Goal: Information Seeking & Learning: Learn about a topic

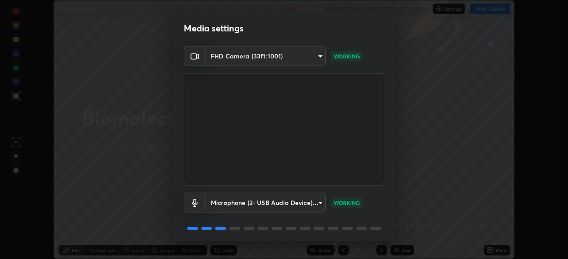
scroll to position [31, 0]
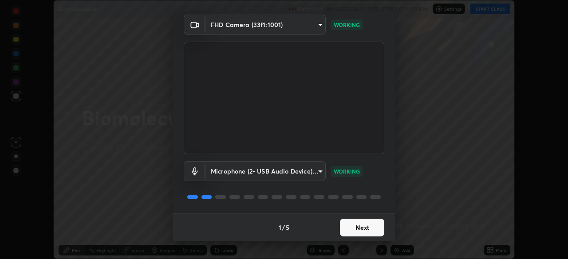
click at [361, 231] on button "Next" at bounding box center [362, 228] width 44 height 18
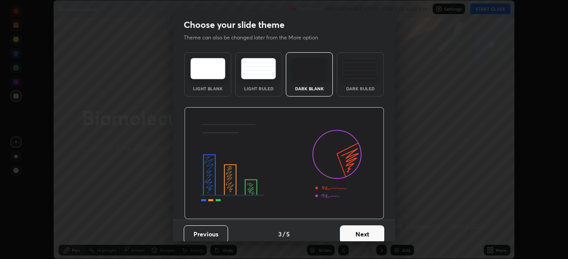
click at [368, 233] on button "Next" at bounding box center [362, 235] width 44 height 18
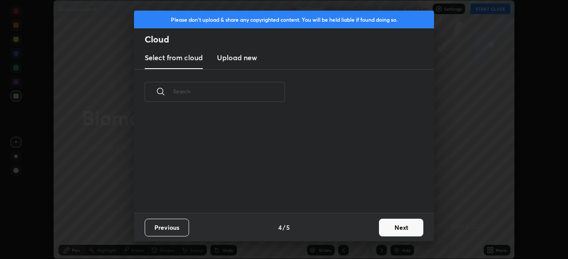
click at [397, 231] on button "Next" at bounding box center [401, 228] width 44 height 18
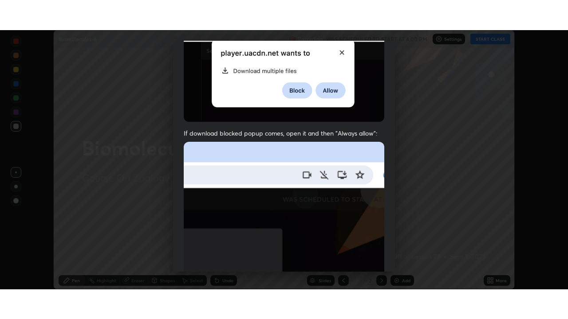
scroll to position [212, 0]
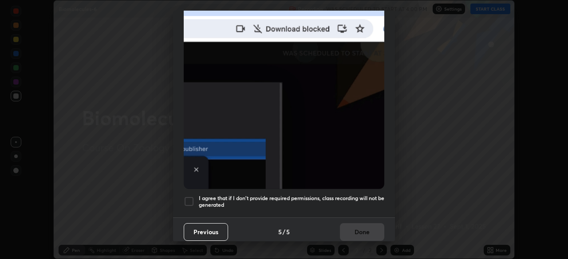
click at [350, 196] on h5 "I agree that if I don't provide required permissions, class recording will not …" at bounding box center [291, 202] width 185 height 14
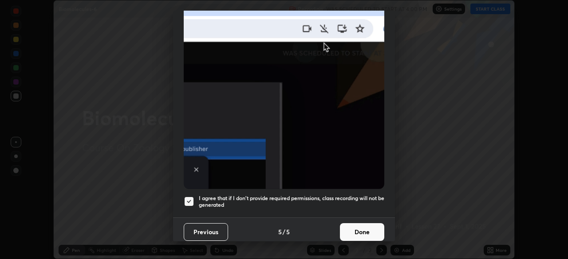
click at [359, 228] on button "Done" at bounding box center [362, 233] width 44 height 18
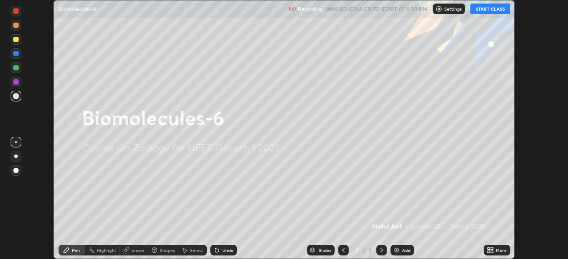
click at [497, 248] on div "More" at bounding box center [500, 250] width 11 height 4
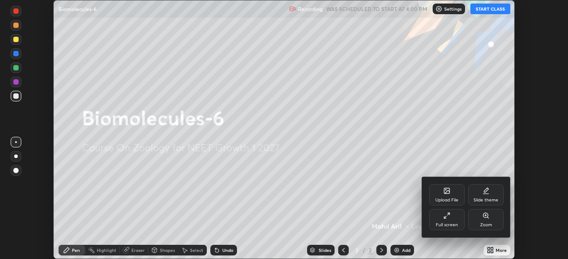
click at [454, 223] on div "Full screen" at bounding box center [447, 225] width 22 height 4
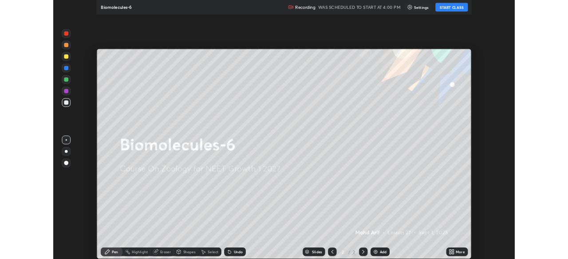
scroll to position [319, 568]
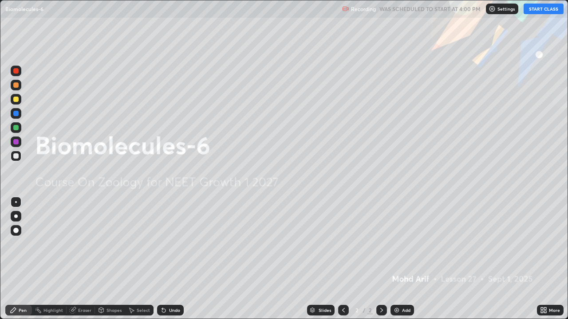
click at [546, 9] on button "START CLASS" at bounding box center [543, 9] width 40 height 11
click at [398, 259] on img at bounding box center [396, 310] width 7 height 7
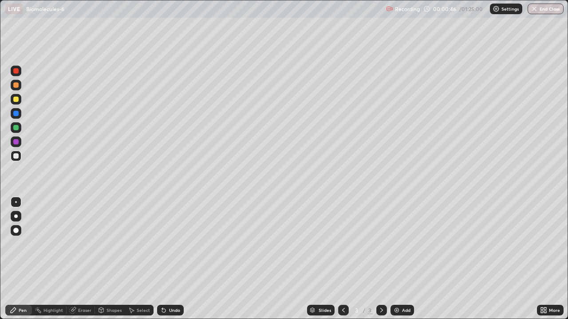
click at [16, 216] on div at bounding box center [16, 217] width 4 height 4
click at [172, 259] on div "Undo" at bounding box center [174, 310] width 11 height 4
click at [16, 98] on div at bounding box center [15, 99] width 5 height 5
click at [18, 156] on div at bounding box center [15, 155] width 5 height 5
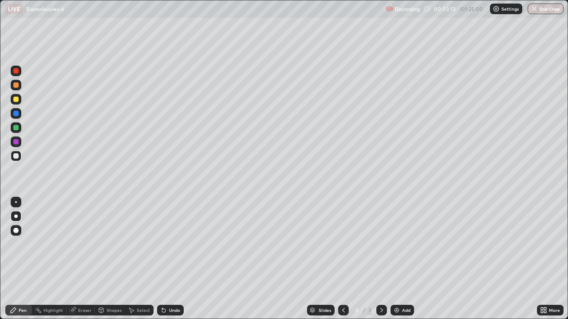
click at [17, 157] on div at bounding box center [15, 155] width 5 height 5
click at [16, 156] on div at bounding box center [15, 155] width 5 height 5
click at [19, 103] on div at bounding box center [16, 99] width 11 height 11
click at [76, 259] on icon at bounding box center [72, 310] width 7 height 7
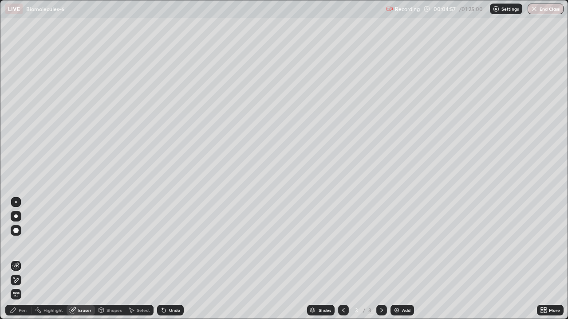
click at [17, 259] on icon at bounding box center [16, 280] width 5 height 4
click at [15, 259] on icon at bounding box center [13, 310] width 7 height 7
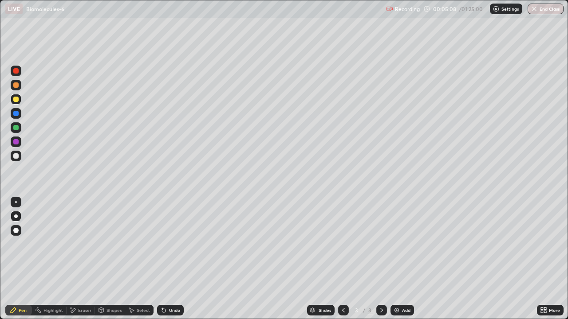
click at [167, 259] on div "Undo" at bounding box center [170, 310] width 27 height 11
click at [166, 259] on div "Undo" at bounding box center [170, 310] width 27 height 11
click at [169, 259] on div "Undo" at bounding box center [174, 310] width 11 height 4
click at [171, 259] on div "Undo" at bounding box center [174, 310] width 11 height 4
click at [86, 259] on div "Eraser" at bounding box center [84, 310] width 13 height 4
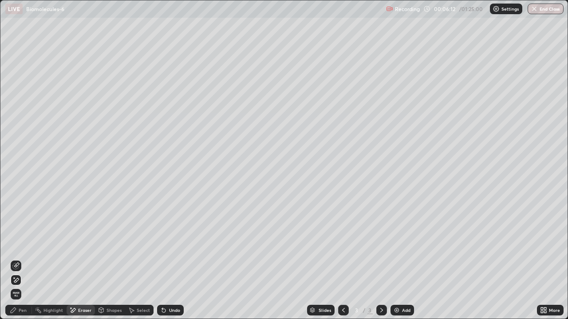
click at [18, 259] on icon at bounding box center [15, 281] width 7 height 8
click at [402, 259] on div "Add" at bounding box center [406, 310] width 8 height 4
click at [23, 259] on div "Pen" at bounding box center [23, 310] width 8 height 4
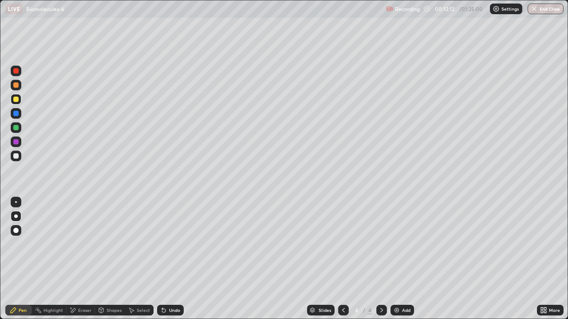
click at [21, 157] on div at bounding box center [16, 156] width 11 height 11
click at [16, 100] on div at bounding box center [15, 99] width 5 height 5
click at [19, 156] on div at bounding box center [16, 156] width 11 height 11
click at [16, 202] on div at bounding box center [16, 202] width 2 height 2
click at [16, 102] on div at bounding box center [16, 99] width 11 height 11
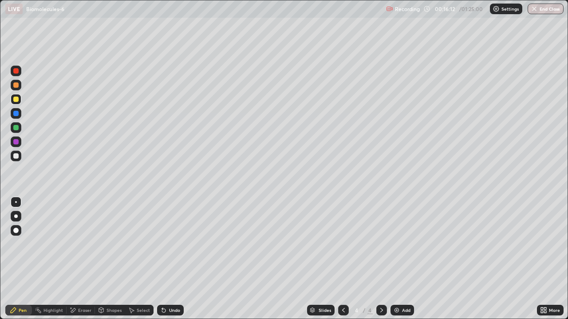
click at [16, 128] on div at bounding box center [15, 127] width 5 height 5
click at [16, 143] on div at bounding box center [15, 141] width 5 height 5
click at [15, 216] on div at bounding box center [16, 217] width 4 height 4
click at [16, 70] on div at bounding box center [15, 70] width 5 height 5
click at [16, 128] on div at bounding box center [15, 127] width 5 height 5
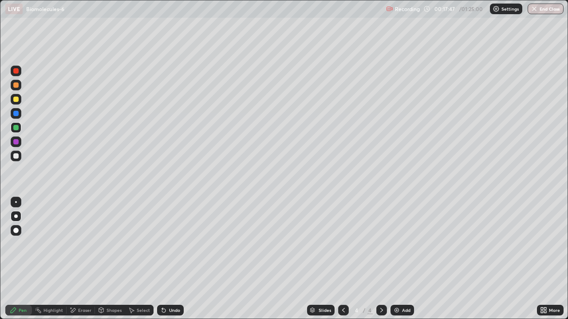
click at [16, 99] on div at bounding box center [15, 99] width 5 height 5
click at [402, 259] on div "Add" at bounding box center [406, 310] width 8 height 4
click at [17, 157] on div at bounding box center [15, 155] width 5 height 5
click at [18, 155] on div at bounding box center [15, 155] width 5 height 5
click at [16, 215] on div at bounding box center [16, 217] width 4 height 4
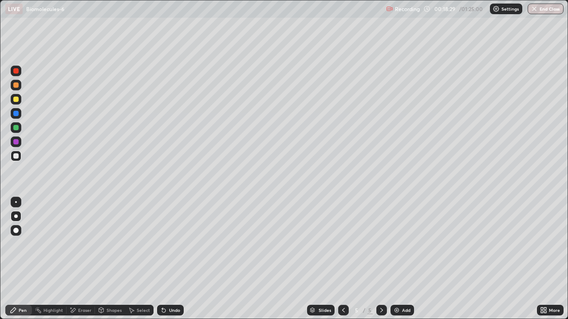
click at [16, 216] on div at bounding box center [16, 217] width 4 height 4
click at [15, 99] on div at bounding box center [15, 99] width 5 height 5
click at [13, 101] on div at bounding box center [16, 99] width 11 height 11
click at [18, 71] on div at bounding box center [15, 70] width 5 height 5
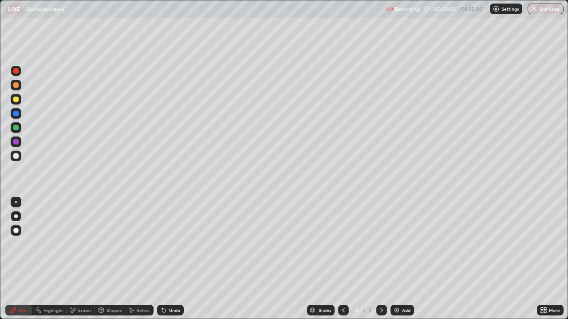
click at [16, 100] on div at bounding box center [15, 99] width 5 height 5
click at [17, 144] on div at bounding box center [15, 141] width 5 height 5
click at [16, 144] on div at bounding box center [15, 141] width 5 height 5
click at [17, 101] on div at bounding box center [15, 99] width 5 height 5
click at [16, 100] on div at bounding box center [15, 99] width 5 height 5
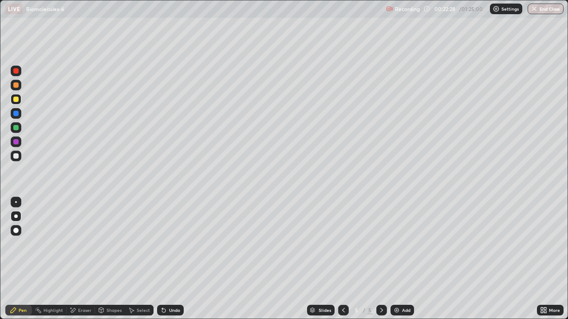
click at [18, 98] on div at bounding box center [15, 99] width 5 height 5
click at [17, 157] on div at bounding box center [15, 155] width 5 height 5
click at [16, 156] on div at bounding box center [15, 155] width 5 height 5
click at [15, 229] on div at bounding box center [15, 230] width 5 height 5
click at [16, 229] on div at bounding box center [15, 230] width 5 height 5
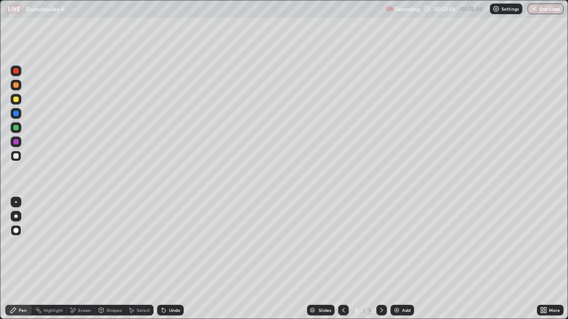
click at [15, 99] on div at bounding box center [15, 99] width 5 height 5
click at [14, 128] on div at bounding box center [15, 127] width 5 height 5
click at [14, 141] on div at bounding box center [15, 141] width 5 height 5
click at [16, 216] on div at bounding box center [16, 217] width 4 height 4
click at [15, 103] on div at bounding box center [16, 99] width 11 height 11
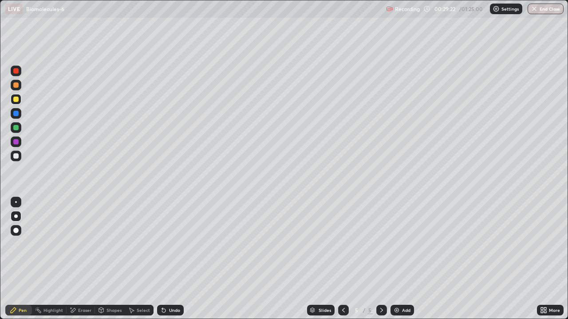
click at [403, 259] on div "Add" at bounding box center [406, 310] width 8 height 4
click at [16, 216] on div at bounding box center [16, 217] width 4 height 4
click at [17, 158] on div at bounding box center [15, 155] width 5 height 5
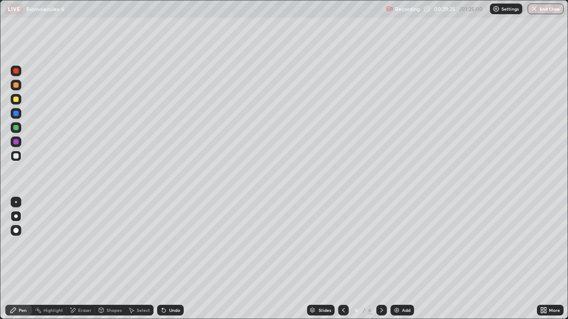
click at [16, 216] on div at bounding box center [16, 217] width 4 height 4
click at [16, 212] on div at bounding box center [16, 216] width 11 height 11
click at [15, 86] on div at bounding box center [15, 84] width 5 height 5
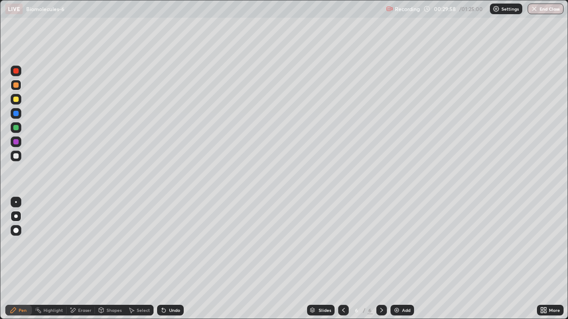
click at [16, 101] on div at bounding box center [15, 99] width 5 height 5
click at [16, 114] on div at bounding box center [15, 113] width 5 height 5
click at [16, 100] on div at bounding box center [15, 99] width 5 height 5
click at [18, 158] on div at bounding box center [15, 155] width 5 height 5
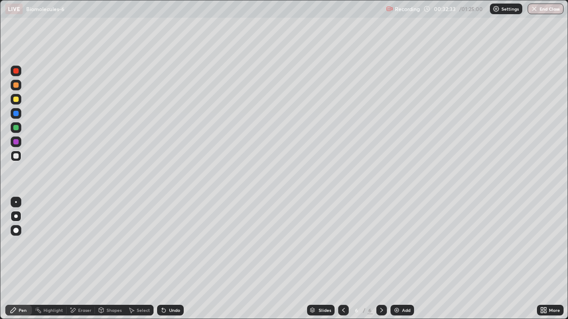
click at [17, 142] on div at bounding box center [15, 141] width 5 height 5
click at [19, 156] on div at bounding box center [16, 156] width 11 height 11
click at [16, 156] on div at bounding box center [15, 155] width 5 height 5
click at [17, 103] on div at bounding box center [16, 99] width 11 height 11
click at [16, 202] on div at bounding box center [16, 202] width 2 height 2
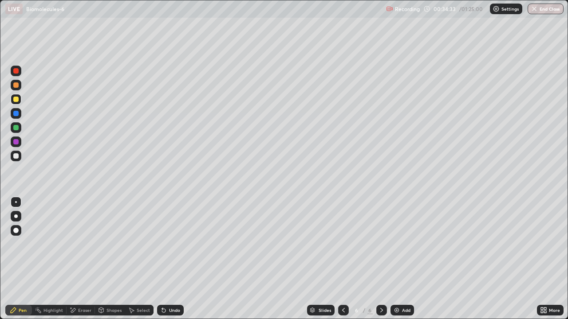
click at [16, 103] on div at bounding box center [16, 99] width 11 height 11
click at [16, 216] on div at bounding box center [16, 217] width 4 height 4
click at [18, 71] on div at bounding box center [15, 70] width 5 height 5
click at [16, 114] on div at bounding box center [15, 113] width 5 height 5
click at [16, 216] on div at bounding box center [16, 217] width 4 height 4
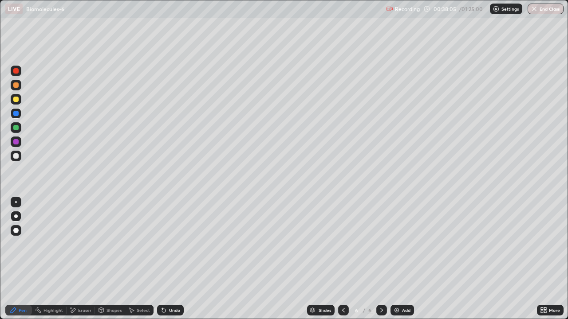
click at [81, 259] on div "Eraser" at bounding box center [84, 310] width 13 height 4
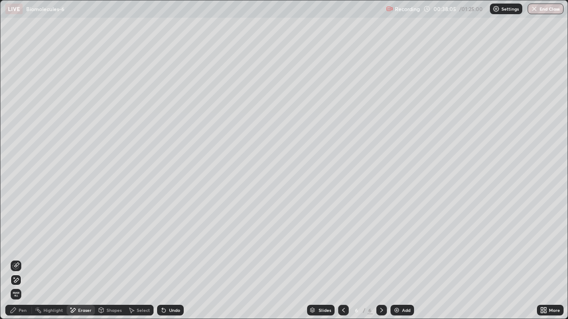
click at [18, 259] on span "Erase all" at bounding box center [16, 294] width 10 height 5
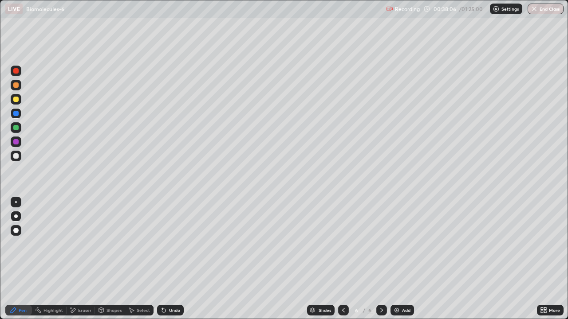
click at [16, 259] on icon at bounding box center [13, 310] width 7 height 7
click at [20, 259] on div "Pen" at bounding box center [23, 310] width 8 height 4
click at [19, 259] on div "Pen" at bounding box center [23, 310] width 8 height 4
click at [16, 217] on div at bounding box center [16, 217] width 4 height 4
click at [15, 217] on div at bounding box center [16, 217] width 4 height 4
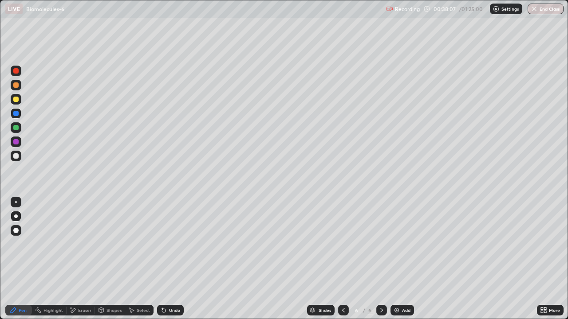
click at [17, 157] on div at bounding box center [15, 155] width 5 height 5
click at [17, 156] on div at bounding box center [15, 155] width 5 height 5
click at [17, 157] on div at bounding box center [15, 155] width 5 height 5
click at [17, 86] on div at bounding box center [15, 84] width 5 height 5
click at [15, 86] on div at bounding box center [15, 84] width 5 height 5
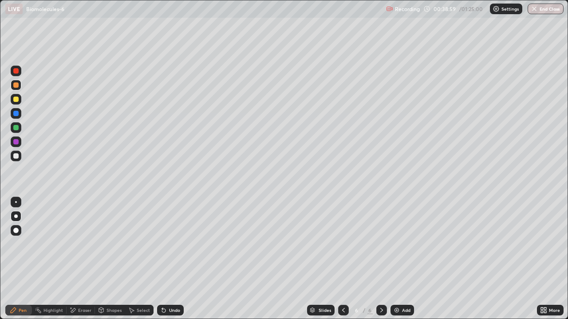
click at [17, 157] on div at bounding box center [15, 155] width 5 height 5
click at [17, 156] on div at bounding box center [15, 155] width 5 height 5
click at [79, 259] on div "Eraser" at bounding box center [84, 310] width 13 height 4
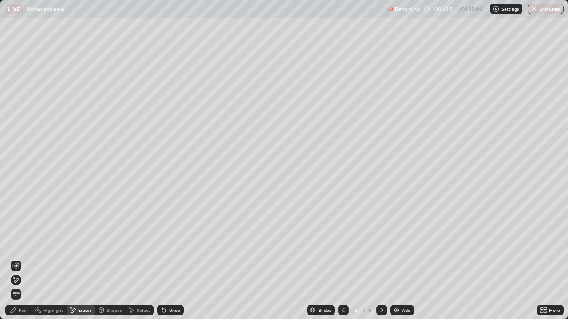
click at [25, 259] on div "Pen" at bounding box center [23, 310] width 8 height 4
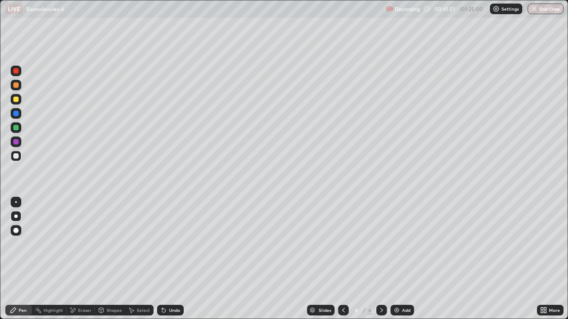
click at [21, 259] on div "Pen" at bounding box center [18, 310] width 27 height 11
click at [20, 259] on div "Pen" at bounding box center [23, 310] width 8 height 4
click at [16, 216] on div at bounding box center [16, 217] width 4 height 4
click at [17, 216] on div at bounding box center [16, 217] width 4 height 4
click at [16, 111] on div at bounding box center [15, 113] width 5 height 5
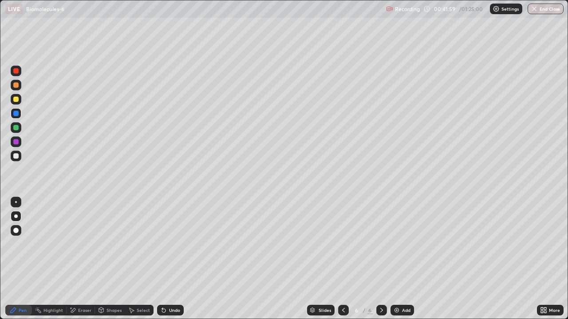
click at [15, 97] on div at bounding box center [15, 99] width 5 height 5
click at [16, 202] on div at bounding box center [16, 202] width 2 height 2
click at [15, 220] on div at bounding box center [16, 216] width 11 height 11
click at [17, 154] on div at bounding box center [15, 155] width 5 height 5
click at [16, 215] on div at bounding box center [16, 217] width 4 height 4
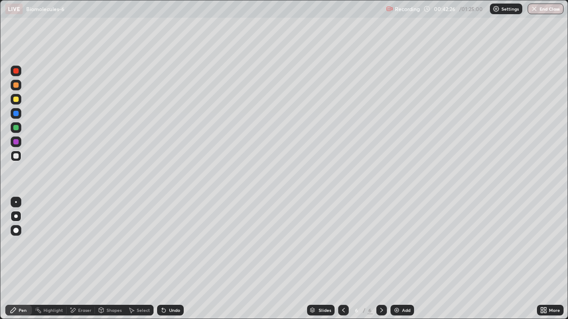
click at [16, 215] on div at bounding box center [16, 217] width 4 height 4
click at [78, 259] on div "Eraser" at bounding box center [84, 310] width 13 height 4
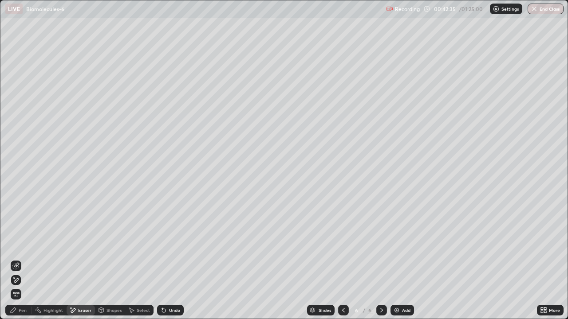
click at [25, 259] on div "Pen" at bounding box center [23, 310] width 8 height 4
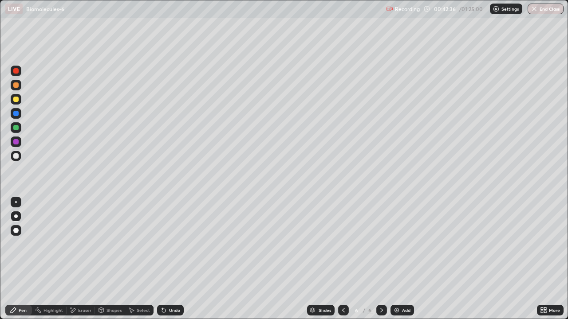
click at [20, 259] on div "Pen" at bounding box center [23, 310] width 8 height 4
click at [17, 97] on div at bounding box center [15, 99] width 5 height 5
click at [16, 202] on div at bounding box center [16, 202] width 2 height 2
click at [18, 157] on div at bounding box center [15, 155] width 5 height 5
click at [17, 100] on div at bounding box center [15, 99] width 5 height 5
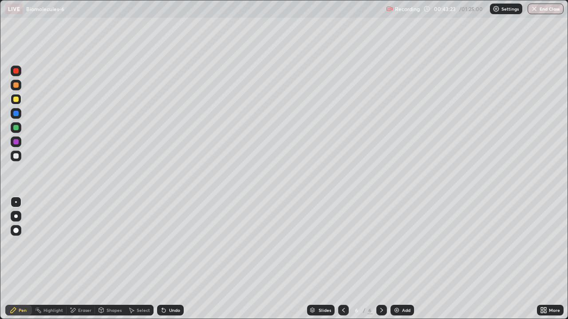
click at [17, 99] on div at bounding box center [15, 99] width 5 height 5
click at [16, 216] on div at bounding box center [16, 217] width 4 height 4
click at [16, 202] on div at bounding box center [16, 202] width 2 height 2
click at [168, 259] on div "Undo" at bounding box center [170, 310] width 27 height 11
click at [16, 156] on div at bounding box center [15, 155] width 5 height 5
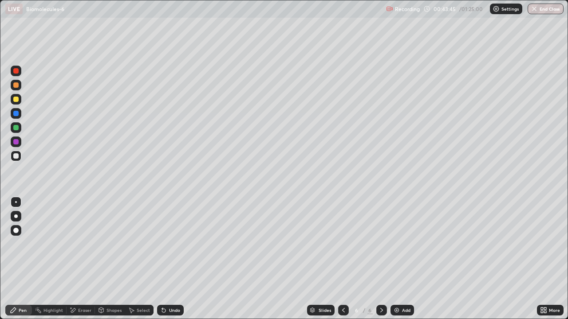
click at [15, 102] on div at bounding box center [16, 99] width 11 height 11
click at [15, 114] on div at bounding box center [15, 113] width 5 height 5
click at [16, 128] on div at bounding box center [15, 127] width 5 height 5
click at [18, 69] on div at bounding box center [15, 70] width 5 height 5
click at [15, 231] on div at bounding box center [15, 230] width 5 height 5
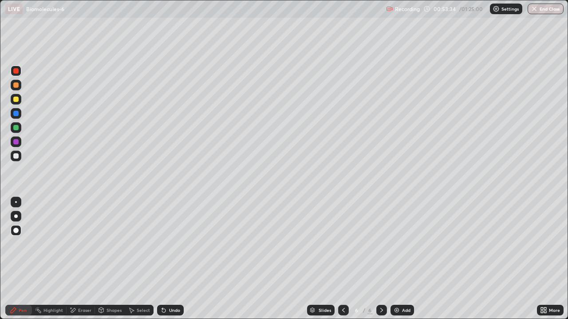
click at [16, 215] on div at bounding box center [16, 217] width 4 height 4
click at [169, 259] on div "Undo" at bounding box center [174, 310] width 11 height 4
click at [170, 259] on div "Undo" at bounding box center [174, 310] width 11 height 4
click at [74, 259] on icon at bounding box center [72, 311] width 7 height 8
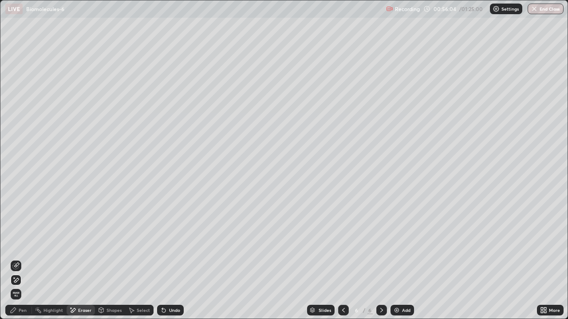
click at [16, 259] on icon at bounding box center [15, 266] width 7 height 7
click at [14, 259] on icon at bounding box center [14, 278] width 1 height 1
click at [21, 259] on div "Pen" at bounding box center [23, 310] width 8 height 4
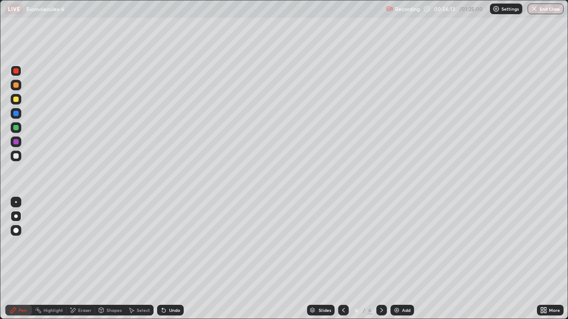
click at [17, 259] on div "Pen" at bounding box center [18, 310] width 27 height 11
click at [15, 217] on div at bounding box center [16, 217] width 4 height 4
click at [18, 158] on div at bounding box center [16, 156] width 11 height 11
click at [179, 259] on div "Undo" at bounding box center [170, 310] width 27 height 11
click at [176, 259] on div "Undo" at bounding box center [174, 310] width 11 height 4
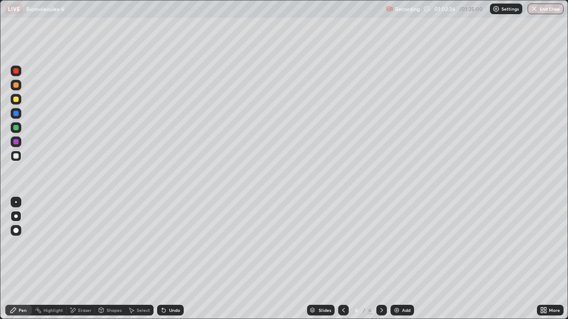
click at [18, 143] on div at bounding box center [15, 141] width 5 height 5
click at [16, 142] on div at bounding box center [15, 141] width 5 height 5
click at [17, 233] on div at bounding box center [16, 230] width 11 height 11
click at [16, 231] on div at bounding box center [15, 230] width 5 height 5
click at [16, 202] on div at bounding box center [16, 202] width 2 height 2
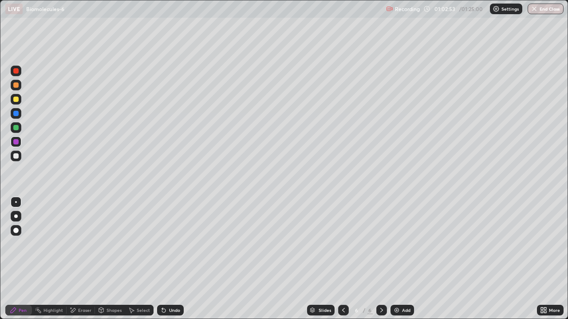
click at [15, 99] on div at bounding box center [15, 99] width 5 height 5
click at [16, 142] on div at bounding box center [15, 141] width 5 height 5
click at [18, 72] on div at bounding box center [15, 70] width 5 height 5
click at [15, 72] on div at bounding box center [15, 70] width 5 height 5
click at [15, 114] on div at bounding box center [15, 113] width 5 height 5
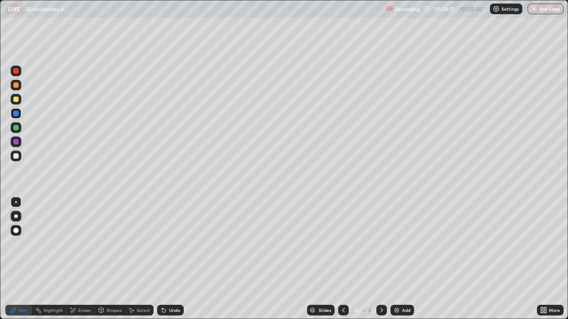
click at [16, 216] on div at bounding box center [16, 217] width 4 height 4
click at [13, 113] on div at bounding box center [15, 113] width 5 height 5
click at [17, 101] on div at bounding box center [15, 99] width 5 height 5
click at [16, 141] on div at bounding box center [15, 141] width 5 height 5
click at [16, 114] on div at bounding box center [15, 113] width 5 height 5
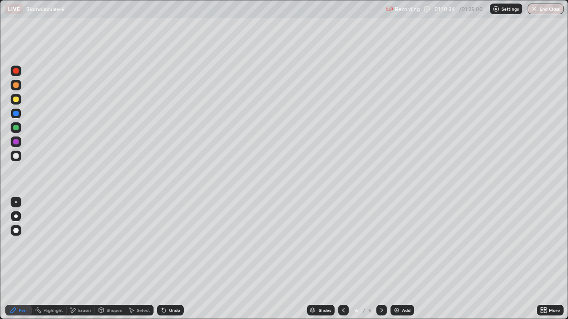
click at [170, 259] on div "Undo" at bounding box center [174, 310] width 11 height 4
click at [16, 100] on div at bounding box center [15, 99] width 5 height 5
click at [538, 9] on button "End Class" at bounding box center [545, 9] width 36 height 11
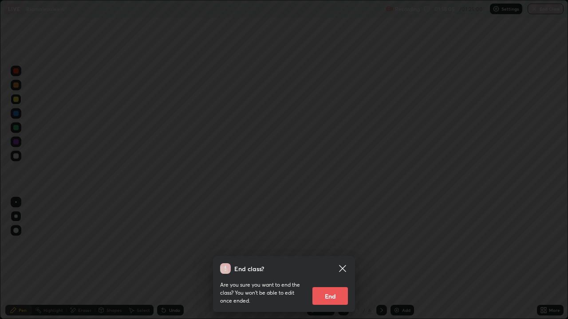
click at [323, 259] on button "End" at bounding box center [329, 296] width 35 height 18
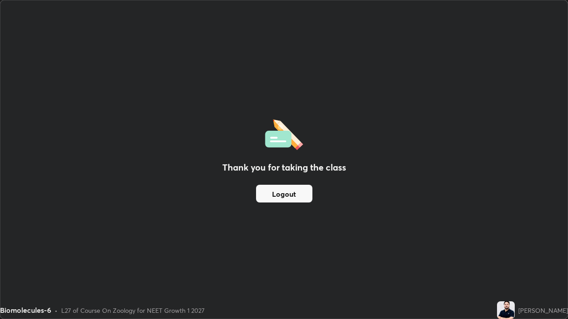
click at [325, 259] on div "Thank you for taking the class Logout" at bounding box center [283, 159] width 567 height 318
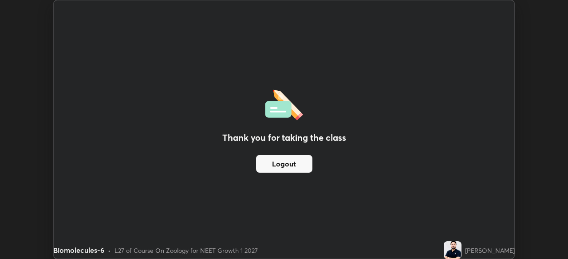
scroll to position [44093, 43785]
